Goal: Transaction & Acquisition: Purchase product/service

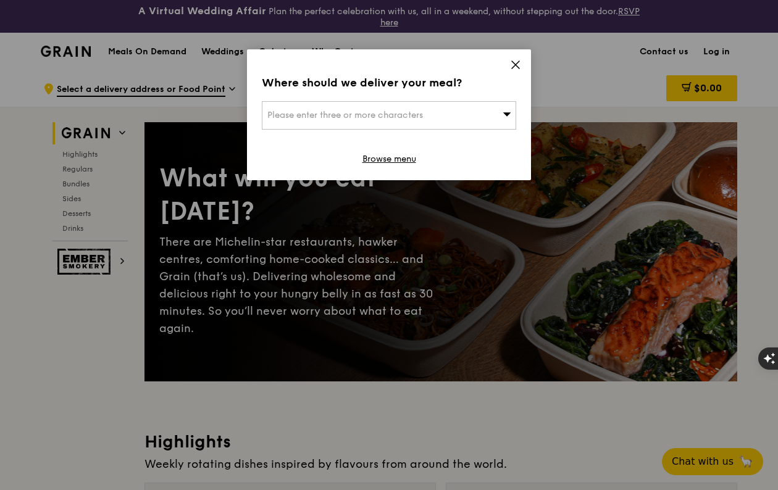
click at [504, 110] on span at bounding box center [507, 115] width 9 height 12
click at [512, 68] on icon at bounding box center [515, 64] width 7 height 7
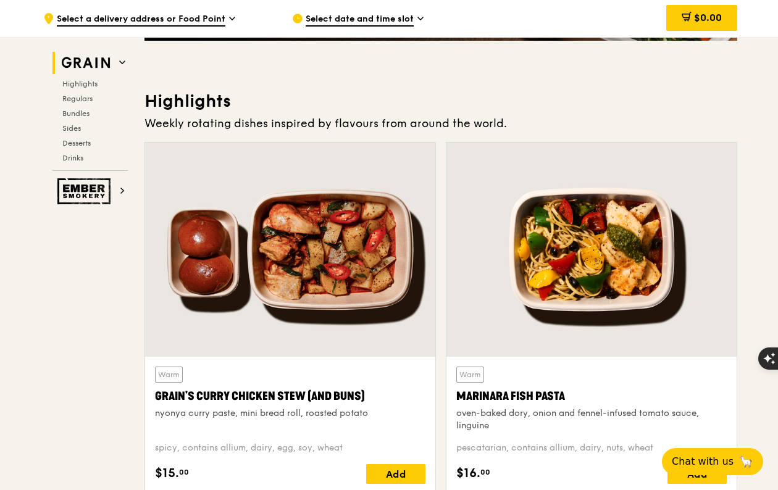
scroll to position [432, 0]
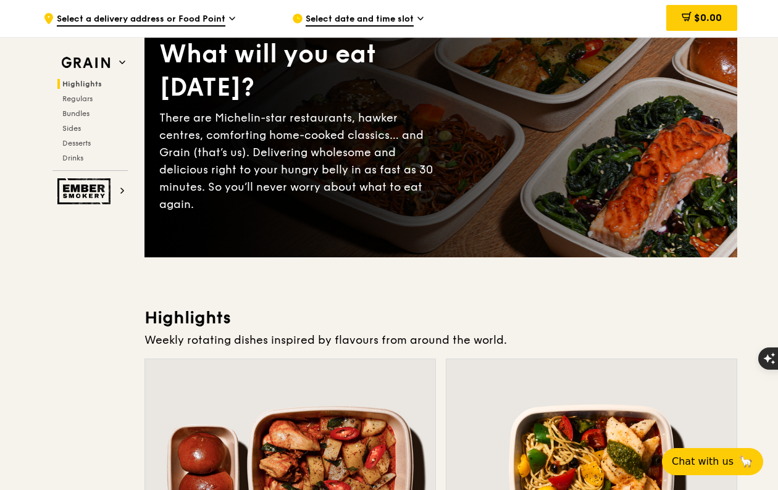
scroll to position [0, 0]
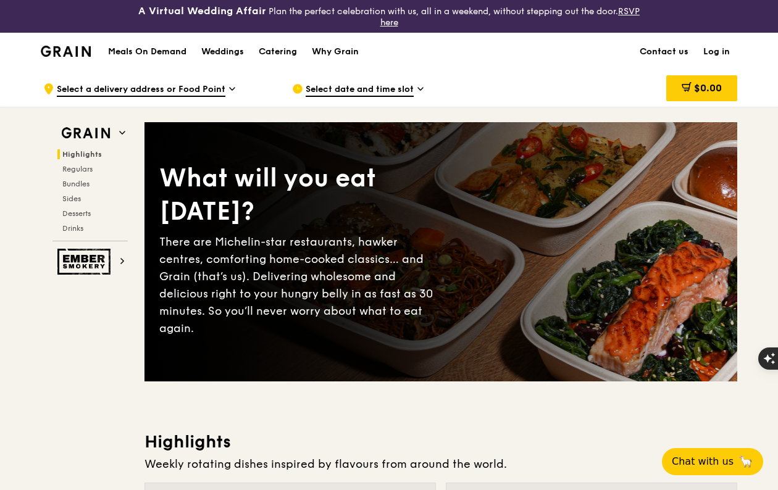
click at [675, 48] on link "Contact us" at bounding box center [664, 51] width 64 height 37
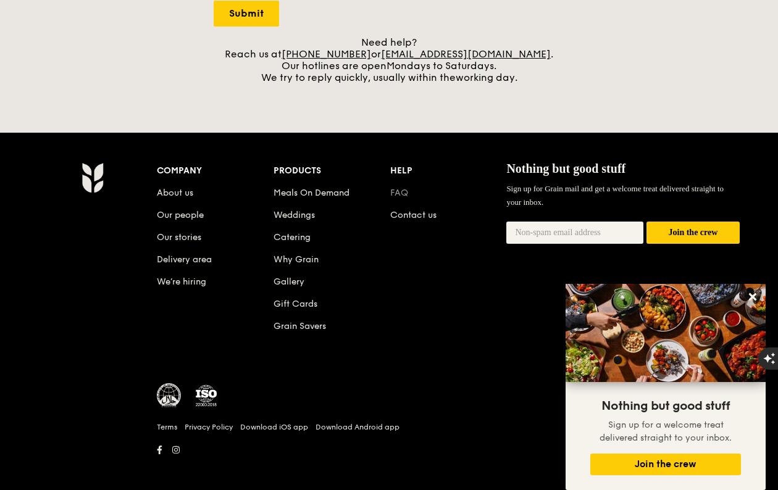
click at [403, 195] on link "FAQ" at bounding box center [399, 193] width 18 height 10
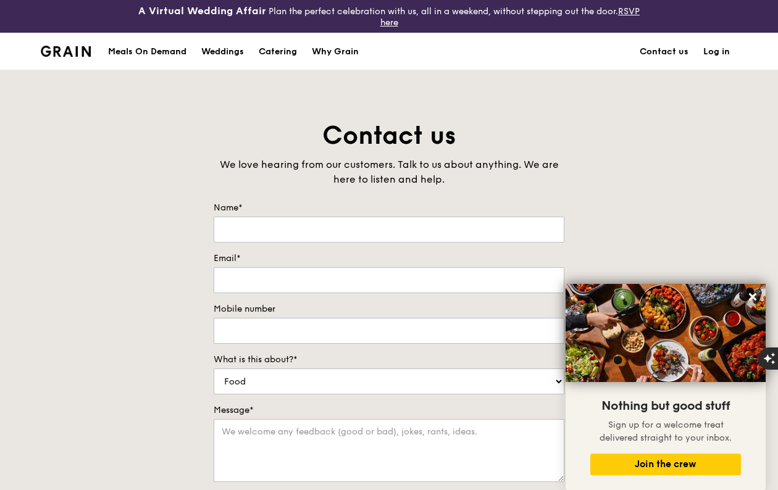
click at [148, 54] on div "Meals On Demand" at bounding box center [147, 51] width 78 height 37
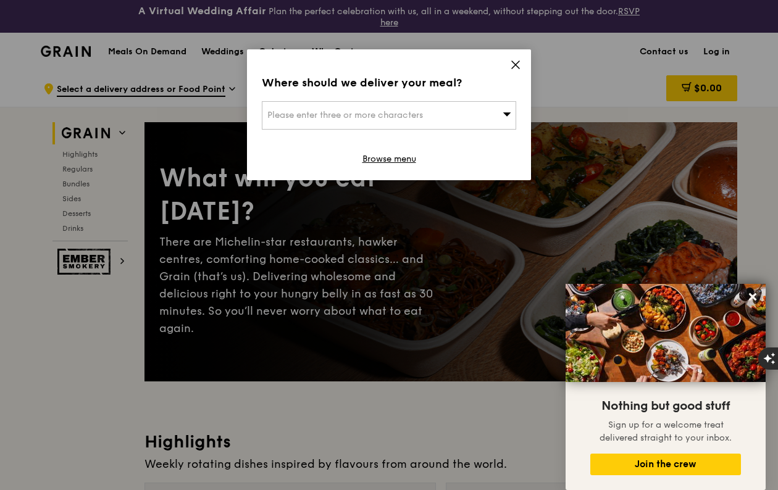
click at [463, 103] on div "Please enter three or more characters" at bounding box center [389, 115] width 254 height 28
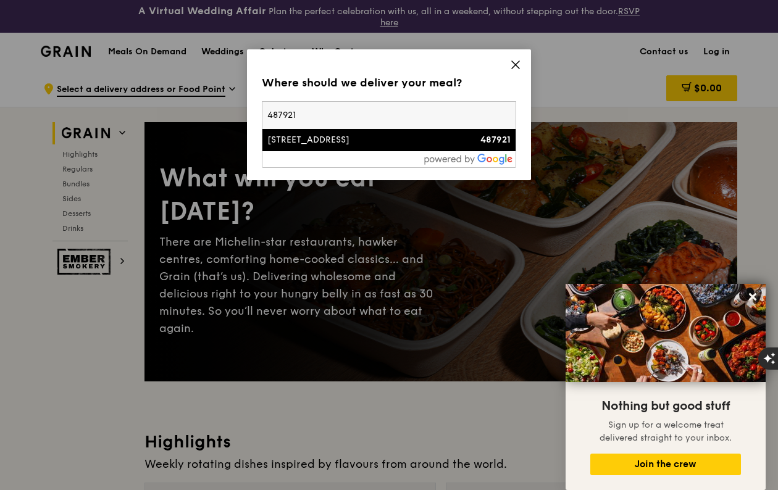
type input "487921"
click at [346, 138] on div "44 Meragi Road" at bounding box center [358, 140] width 183 height 12
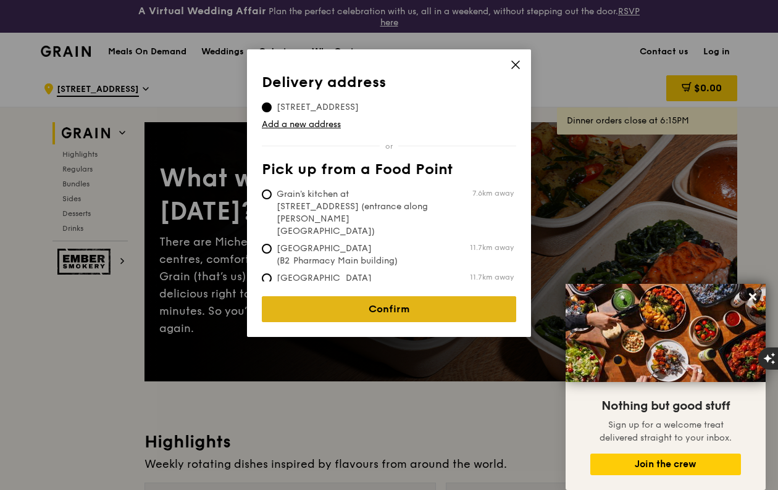
click at [348, 306] on link "Confirm" at bounding box center [389, 309] width 254 height 26
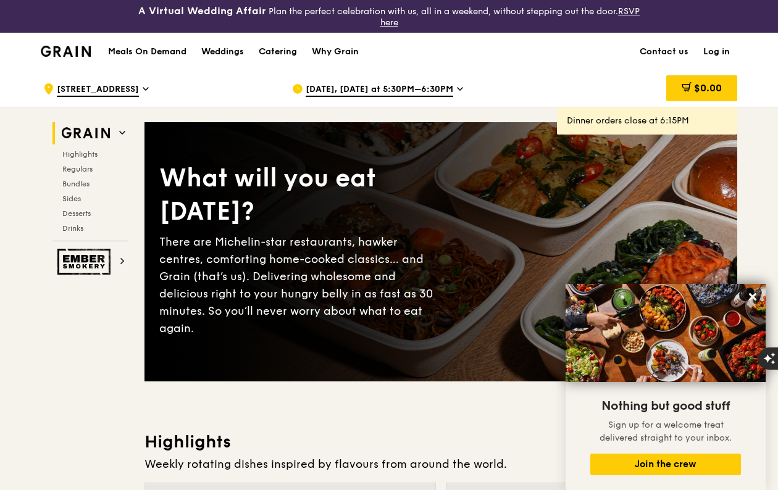
click at [749, 296] on icon at bounding box center [752, 297] width 11 height 11
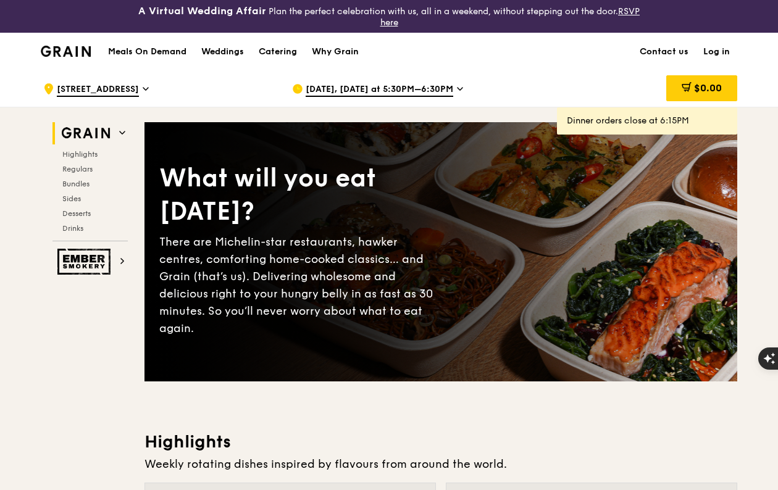
click at [440, 91] on span "Sep 19, Today at 5:30PM–6:30PM" at bounding box center [380, 90] width 148 height 14
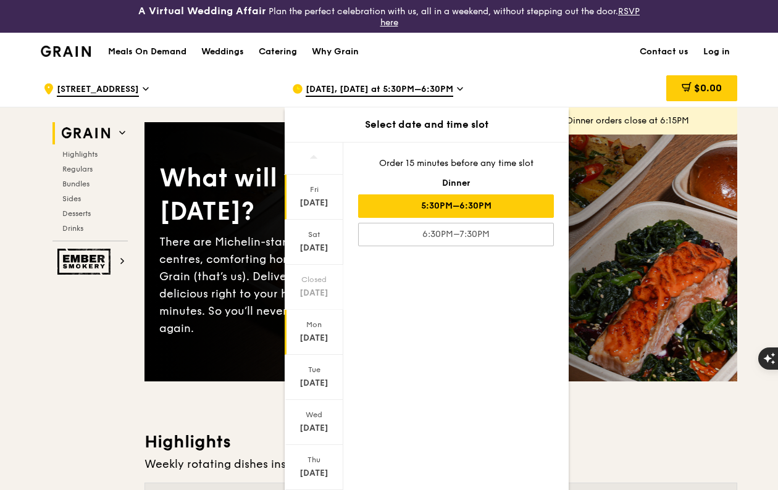
click at [320, 335] on div "Sep 22" at bounding box center [314, 338] width 55 height 12
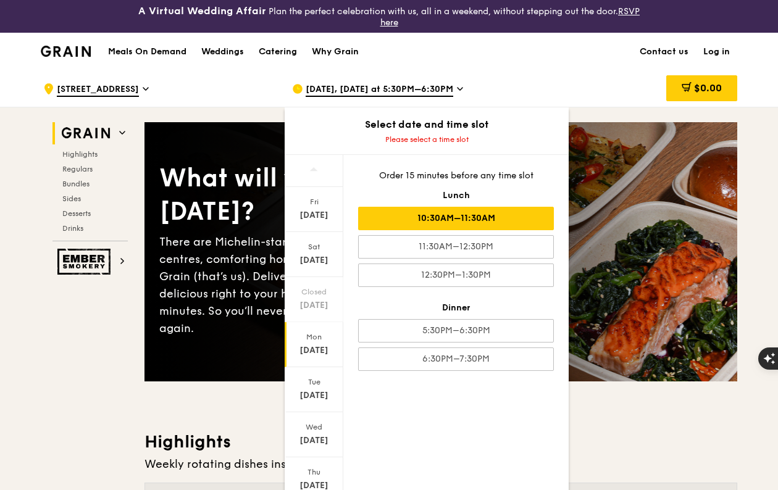
click at [461, 216] on div "10:30AM–11:30AM" at bounding box center [456, 218] width 196 height 23
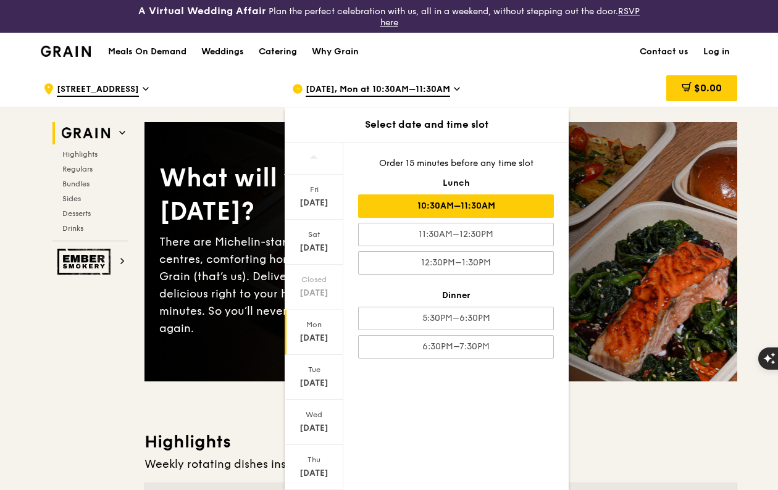
click at [574, 83] on div "$0.00" at bounding box center [638, 88] width 199 height 37
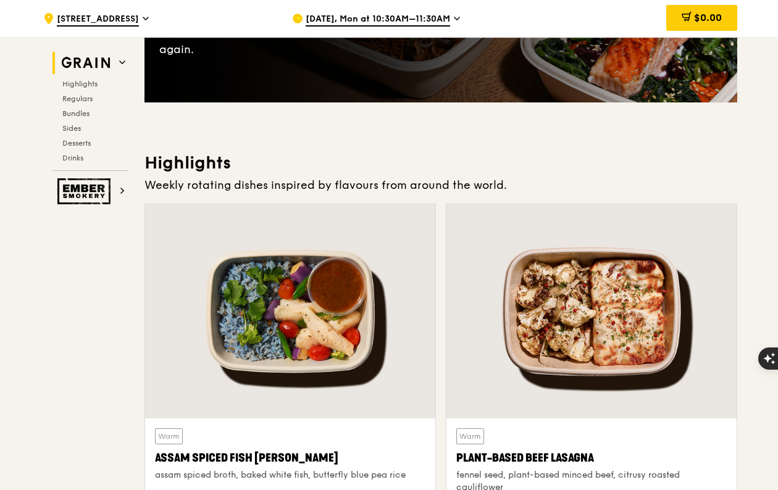
scroll to position [371, 0]
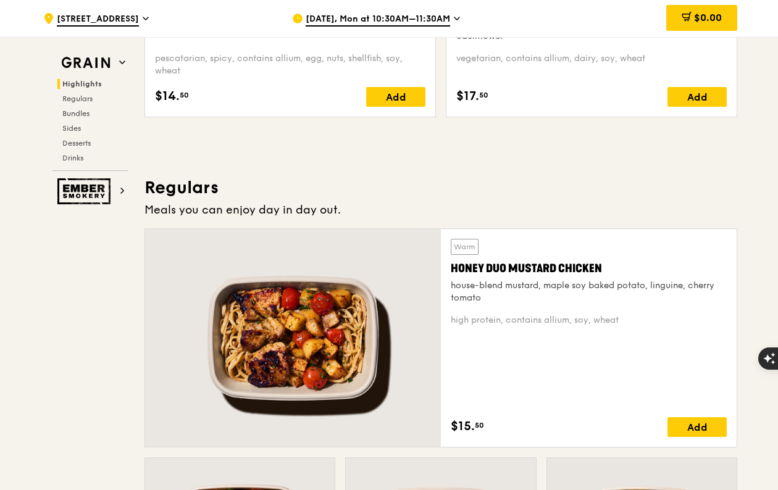
scroll to position [865, 0]
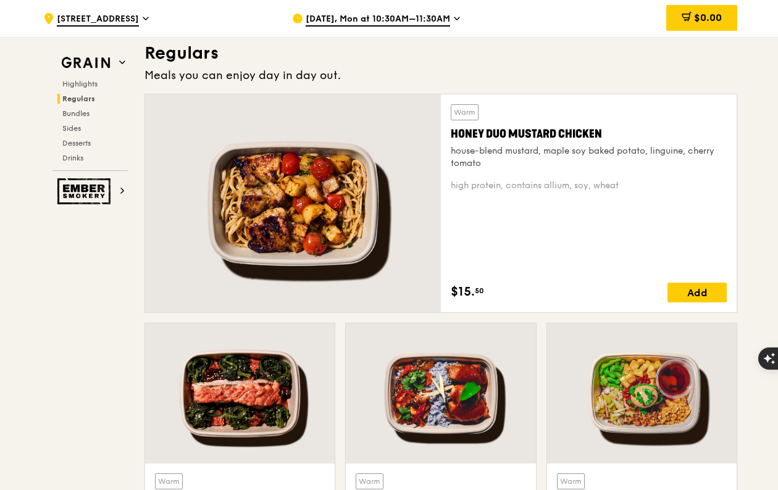
click at [429, 19] on span "Sep 22, Mon at 10:30AM–11:30AM" at bounding box center [378, 20] width 145 height 14
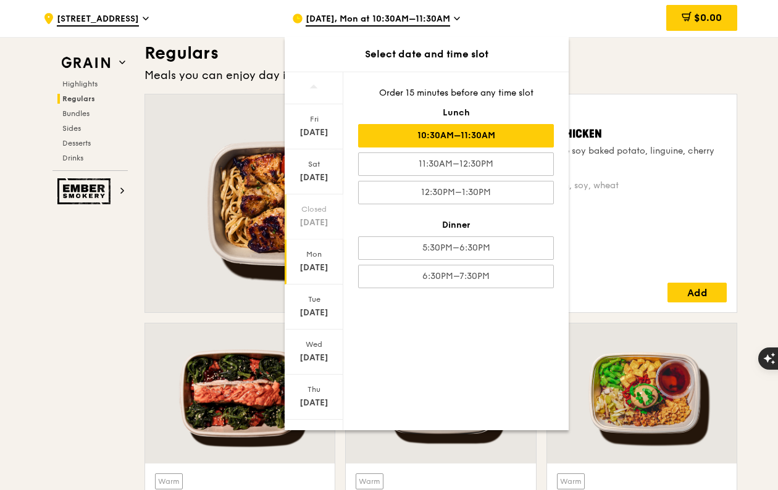
click at [308, 212] on div "Closed" at bounding box center [314, 209] width 55 height 10
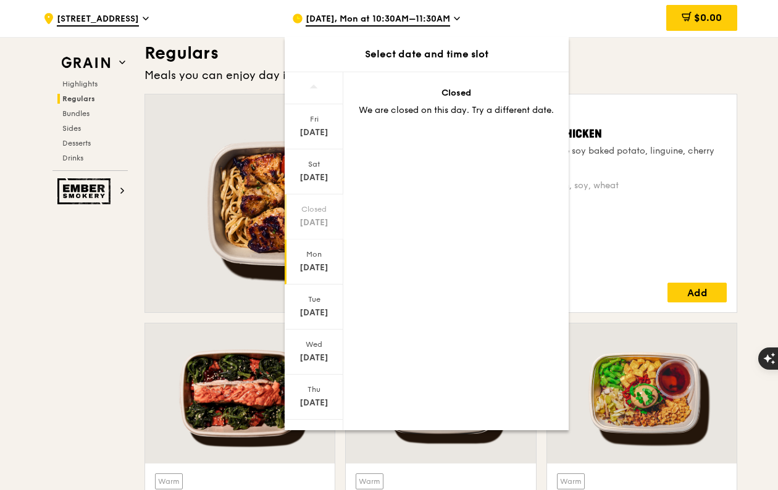
click at [313, 268] on div "Sep 22" at bounding box center [314, 268] width 55 height 12
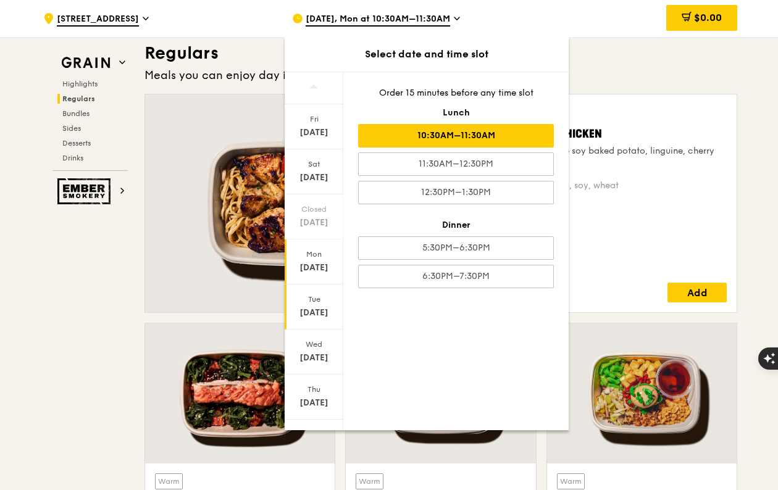
click at [303, 314] on div "Sep 23" at bounding box center [314, 313] width 55 height 12
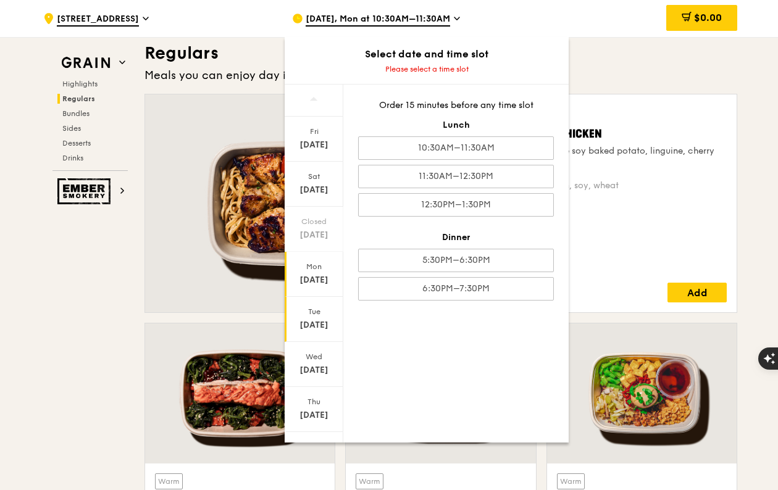
click at [319, 264] on div "Mon" at bounding box center [314, 267] width 55 height 10
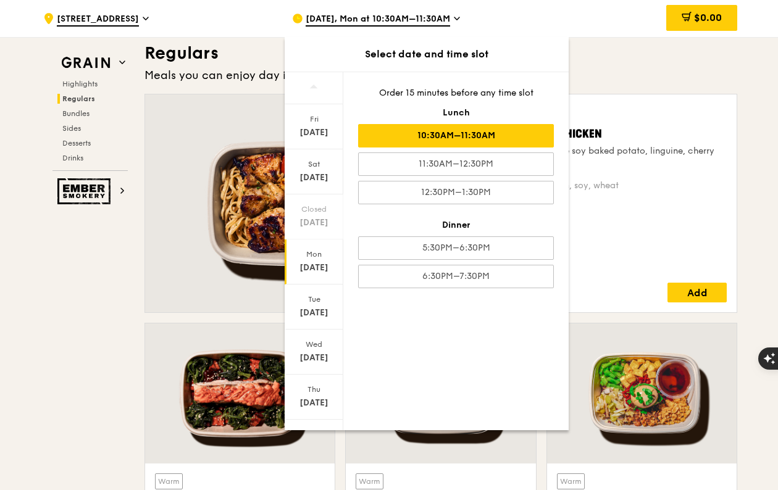
click at [411, 343] on div "Fri Sep 19 Sat Sep 20 Closed Sep 21 Mon Sep 22 Tue Sep 23 Wed Sep 24 Thu Sep 25…" at bounding box center [427, 251] width 284 height 359
click at [610, 64] on h3 "Regulars" at bounding box center [441, 53] width 593 height 22
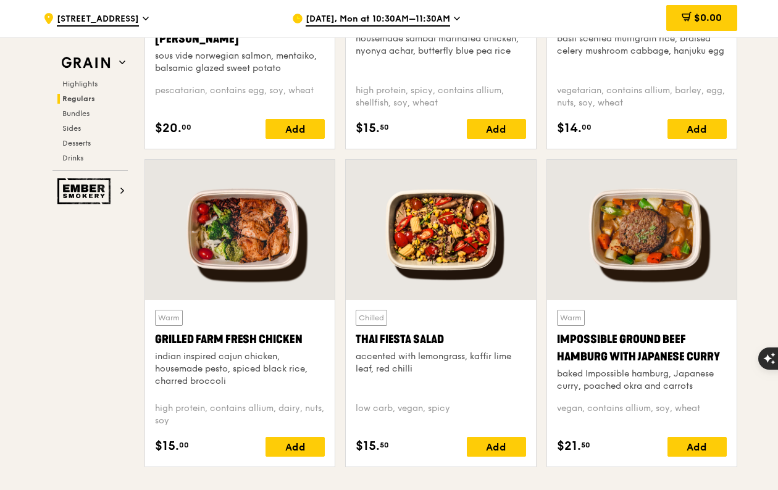
scroll to position [1359, 0]
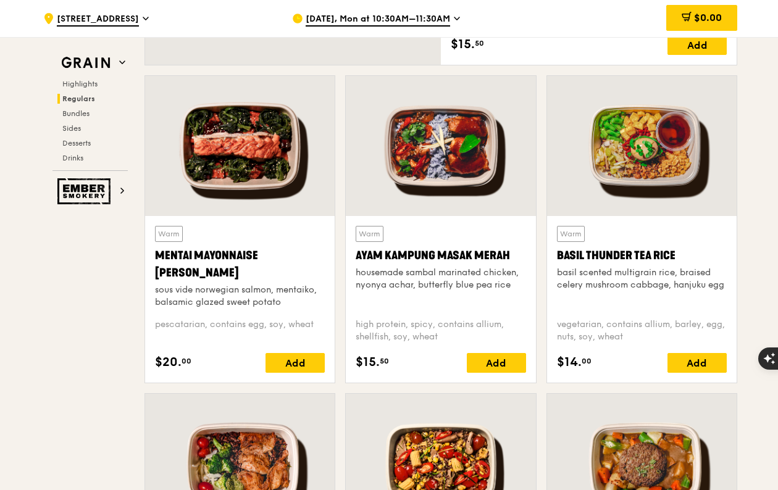
scroll to position [1050, 0]
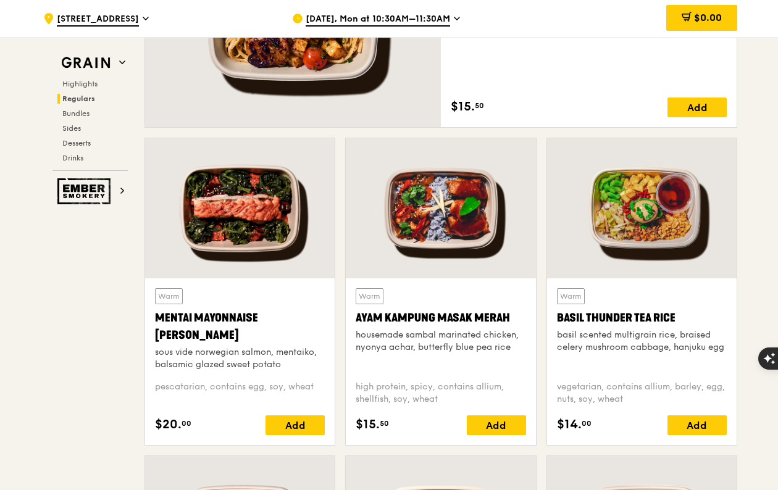
drag, startPoint x: 56, startPoint y: 359, endPoint x: 62, endPoint y: 361, distance: 6.3
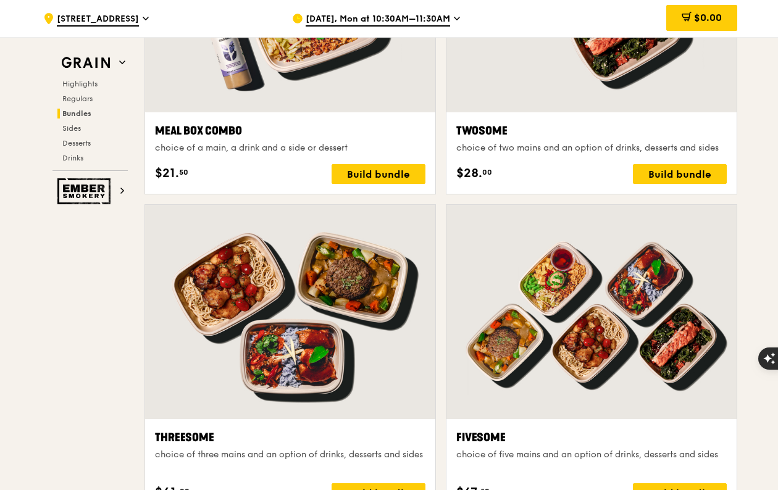
scroll to position [2149, 0]
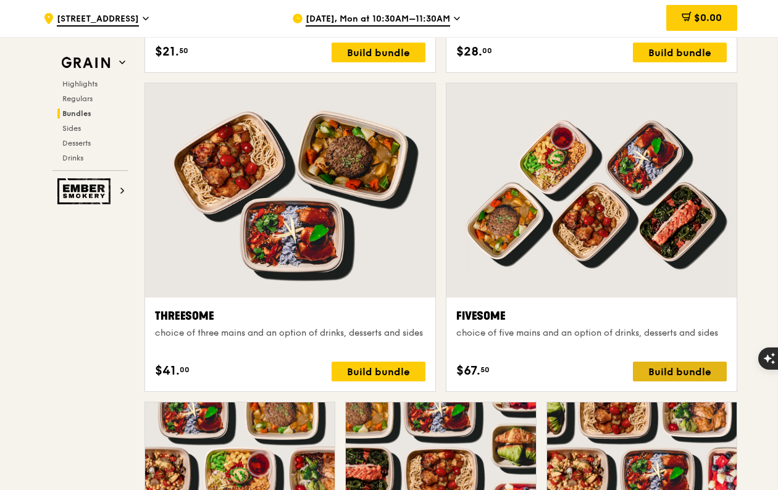
click at [685, 370] on div "Build bundle" at bounding box center [680, 372] width 94 height 20
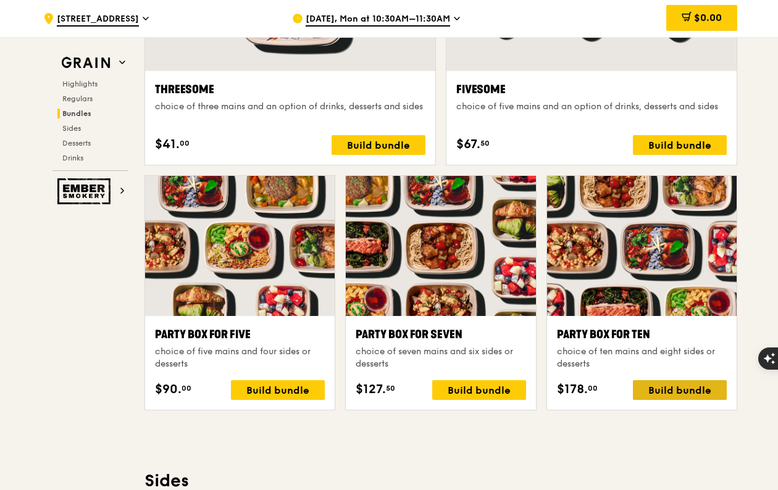
scroll to position [2396, 0]
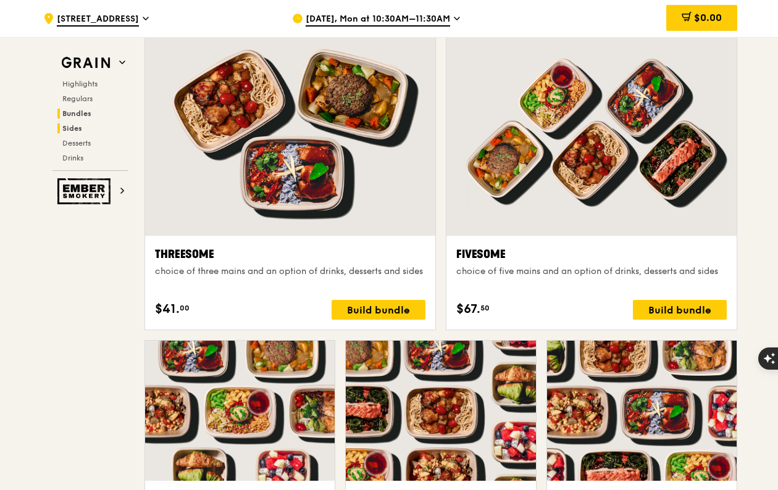
click at [61, 124] on h2 "Sides" at bounding box center [92, 129] width 70 height 10
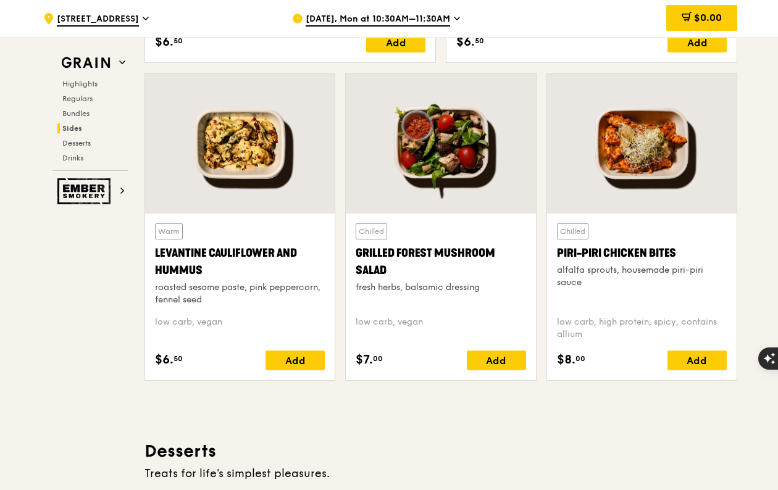
scroll to position [3291, 0]
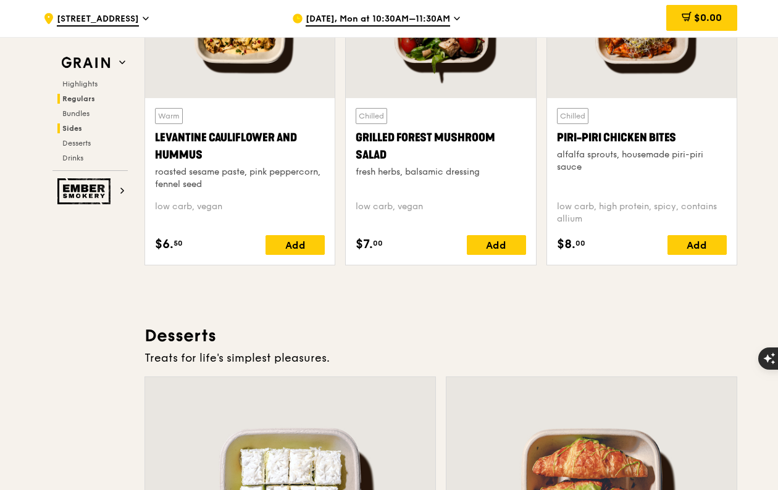
click at [85, 100] on span "Regulars" at bounding box center [78, 98] width 33 height 9
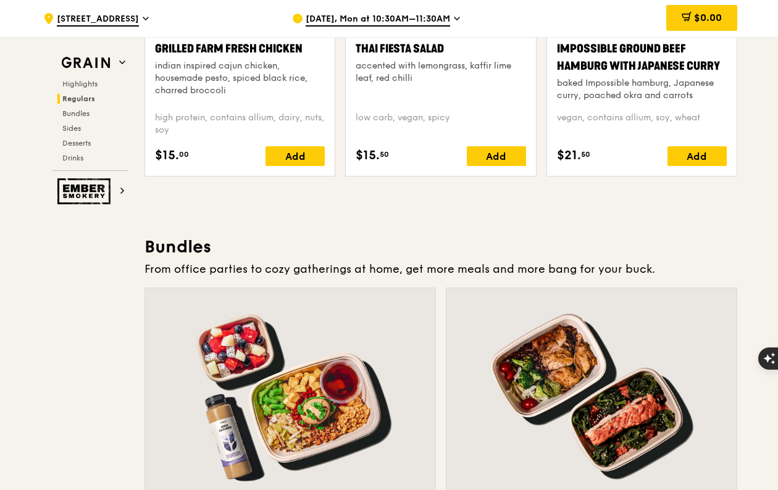
scroll to position [1784, 0]
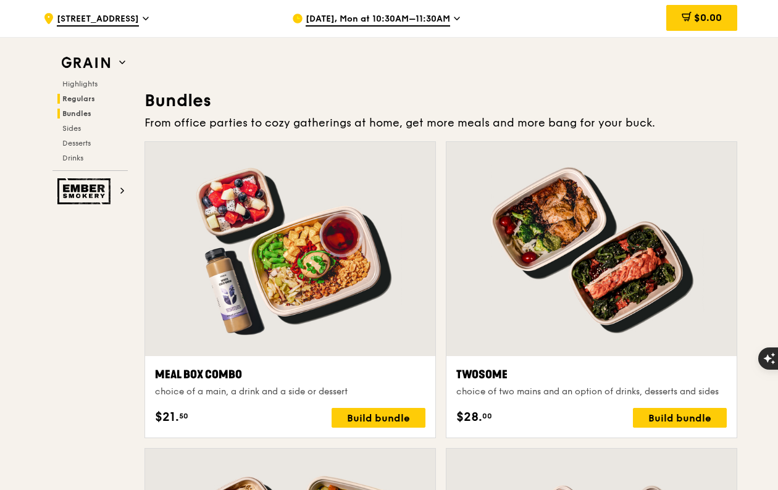
click at [90, 119] on div "Highlights Regulars Bundles Sides Desserts Drinks" at bounding box center [89, 121] width 75 height 84
click at [86, 113] on span "Bundles" at bounding box center [76, 113] width 29 height 9
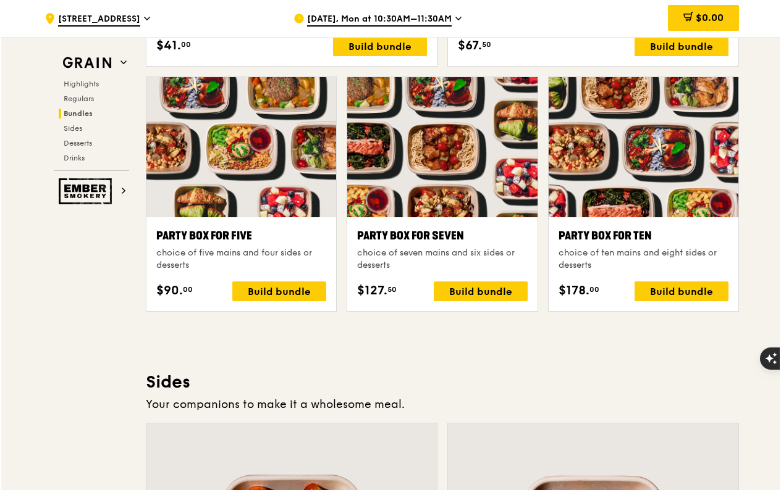
scroll to position [2503, 0]
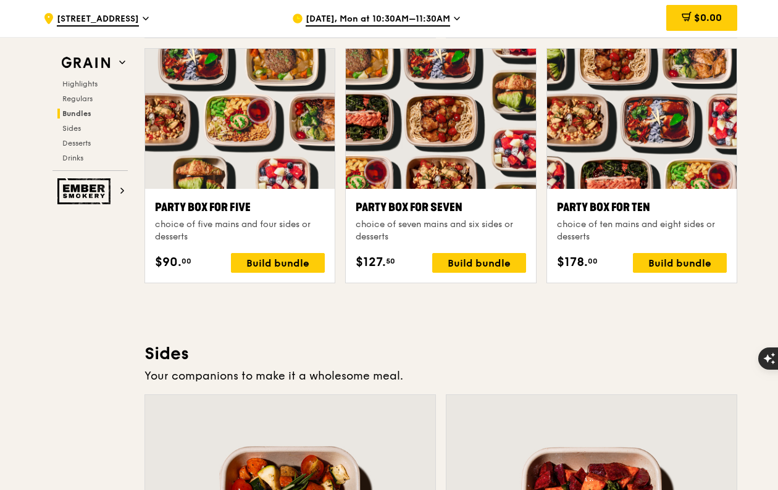
click at [610, 224] on div "choice of ten mains and eight sides or desserts" at bounding box center [642, 231] width 170 height 25
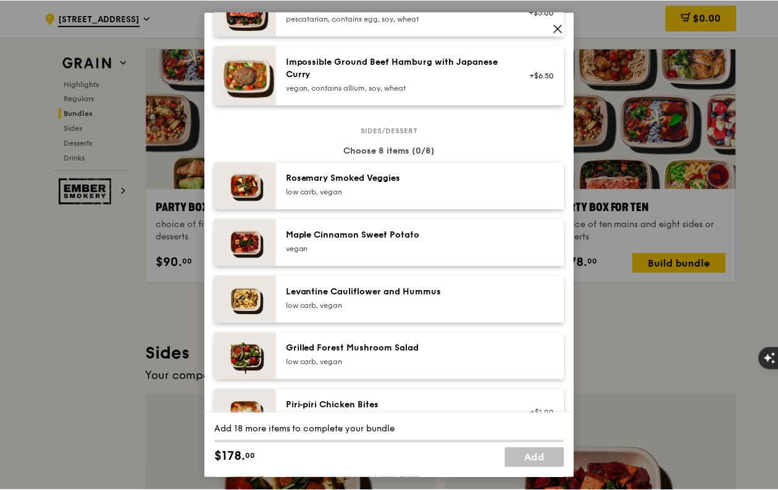
scroll to position [494, 0]
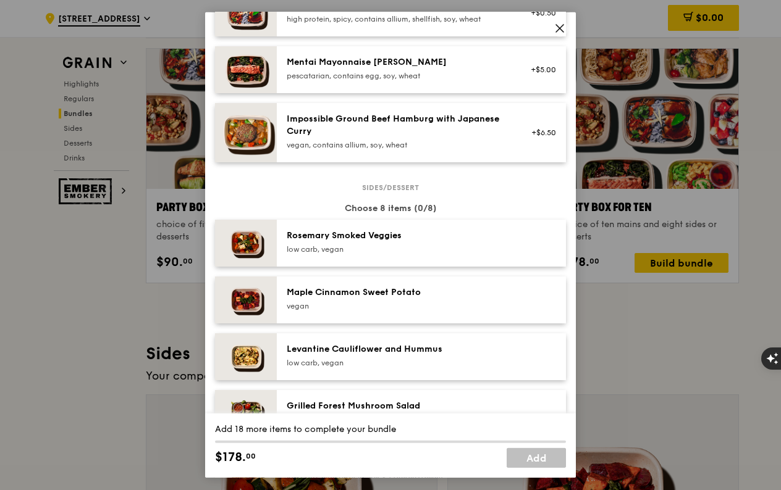
click at [563, 28] on icon at bounding box center [559, 28] width 11 height 11
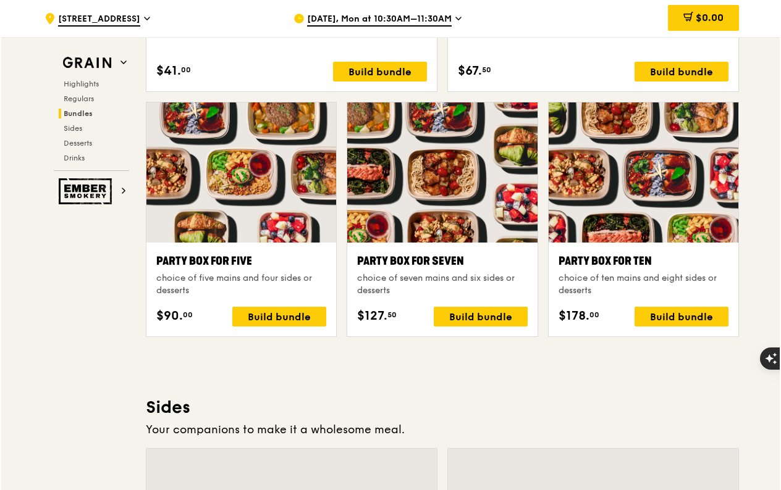
scroll to position [2380, 0]
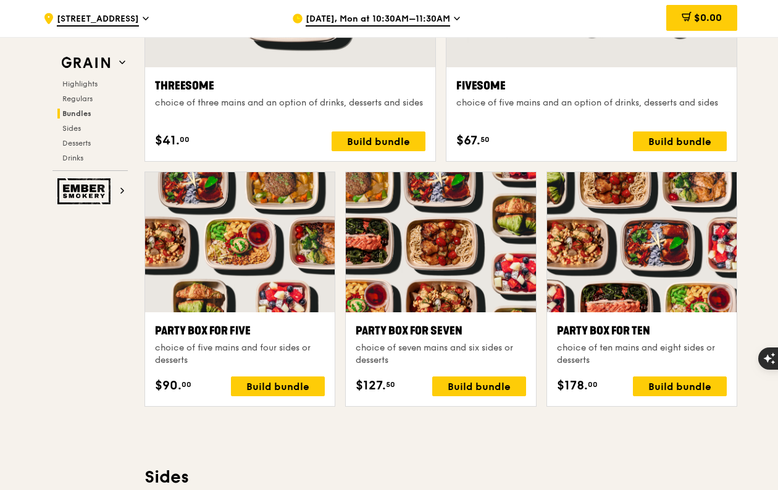
click at [362, 447] on div "Highlights Weekly rotating dishes inspired by flavours from around the world. W…" at bounding box center [441, 484] width 593 height 4867
click at [44, 389] on div "Grain Highlights Regulars Bundles Sides Desserts Drinks Ember Smokery What will…" at bounding box center [389, 322] width 697 height 5191
click at [673, 388] on div "Build bundle" at bounding box center [680, 387] width 94 height 20
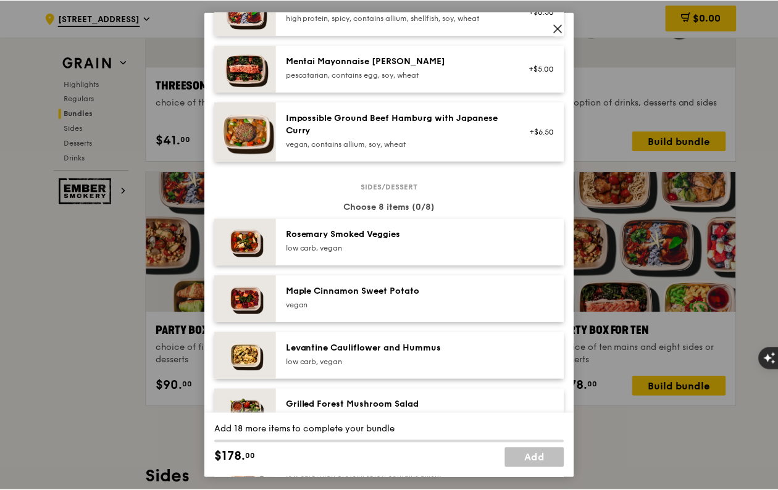
scroll to position [494, 0]
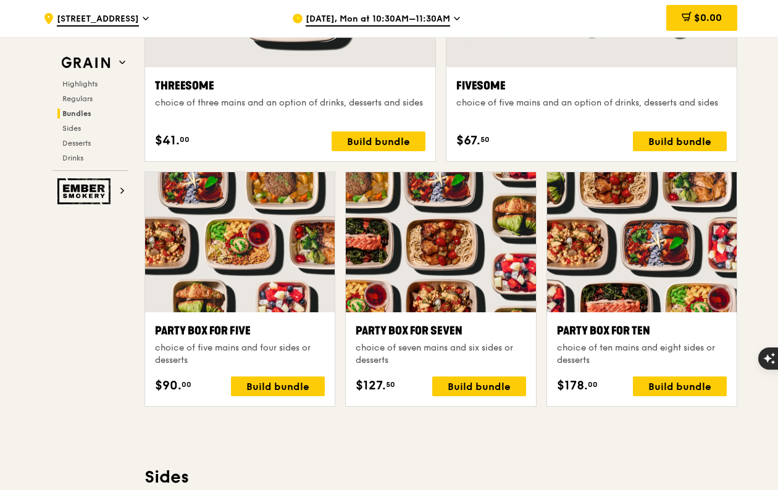
click at [402, 453] on div "Highlights Weekly rotating dishes inspired by flavours from around the world. W…" at bounding box center [441, 484] width 593 height 4867
click at [97, 350] on div "Grain Highlights Regulars Bundles Sides Desserts Drinks Ember Smokery What will…" at bounding box center [389, 322] width 697 height 5191
